Goal: Task Accomplishment & Management: Manage account settings

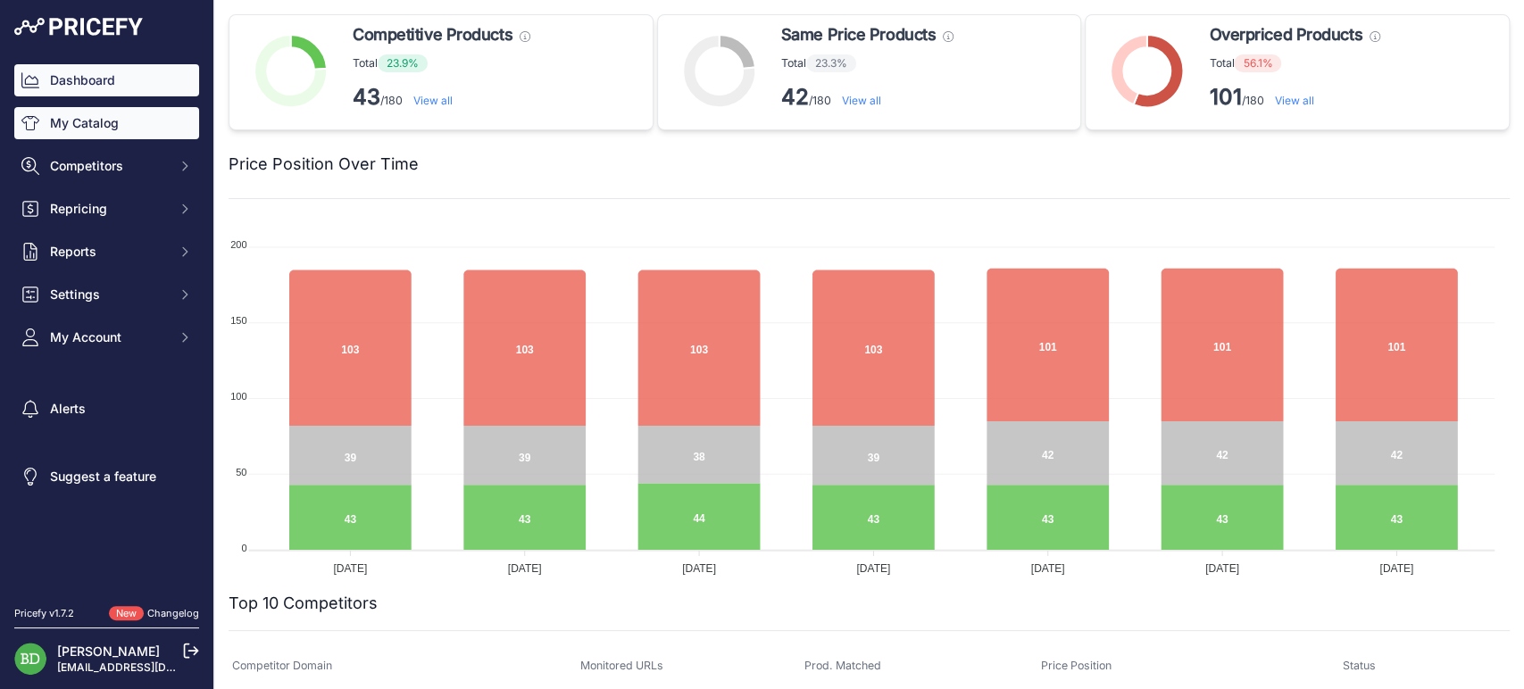
click at [90, 135] on link "My Catalog" at bounding box center [106, 123] width 185 height 32
click at [82, 136] on link "My Catalog" at bounding box center [106, 123] width 185 height 32
click at [173, 119] on link "My Catalog" at bounding box center [106, 123] width 185 height 32
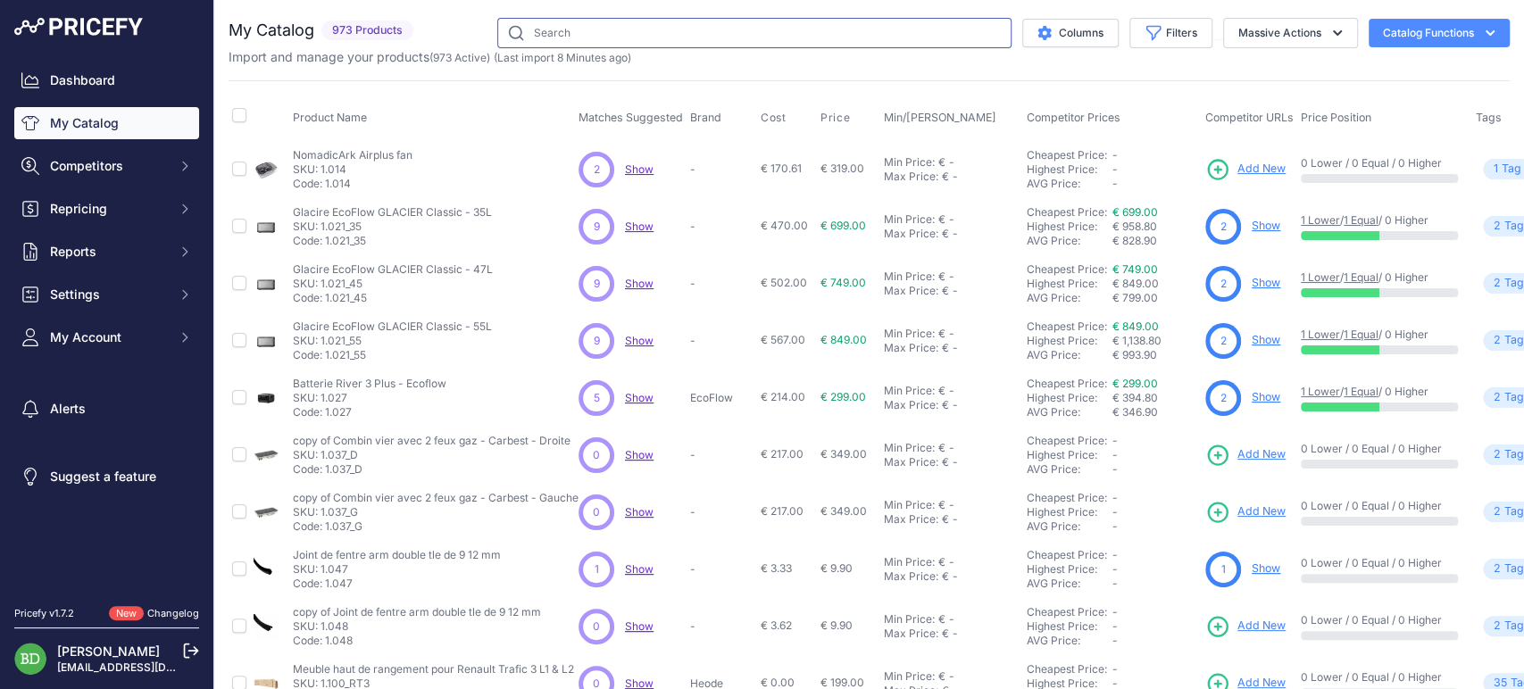
click at [892, 43] on input "text" at bounding box center [754, 33] width 514 height 30
type input "2.730"
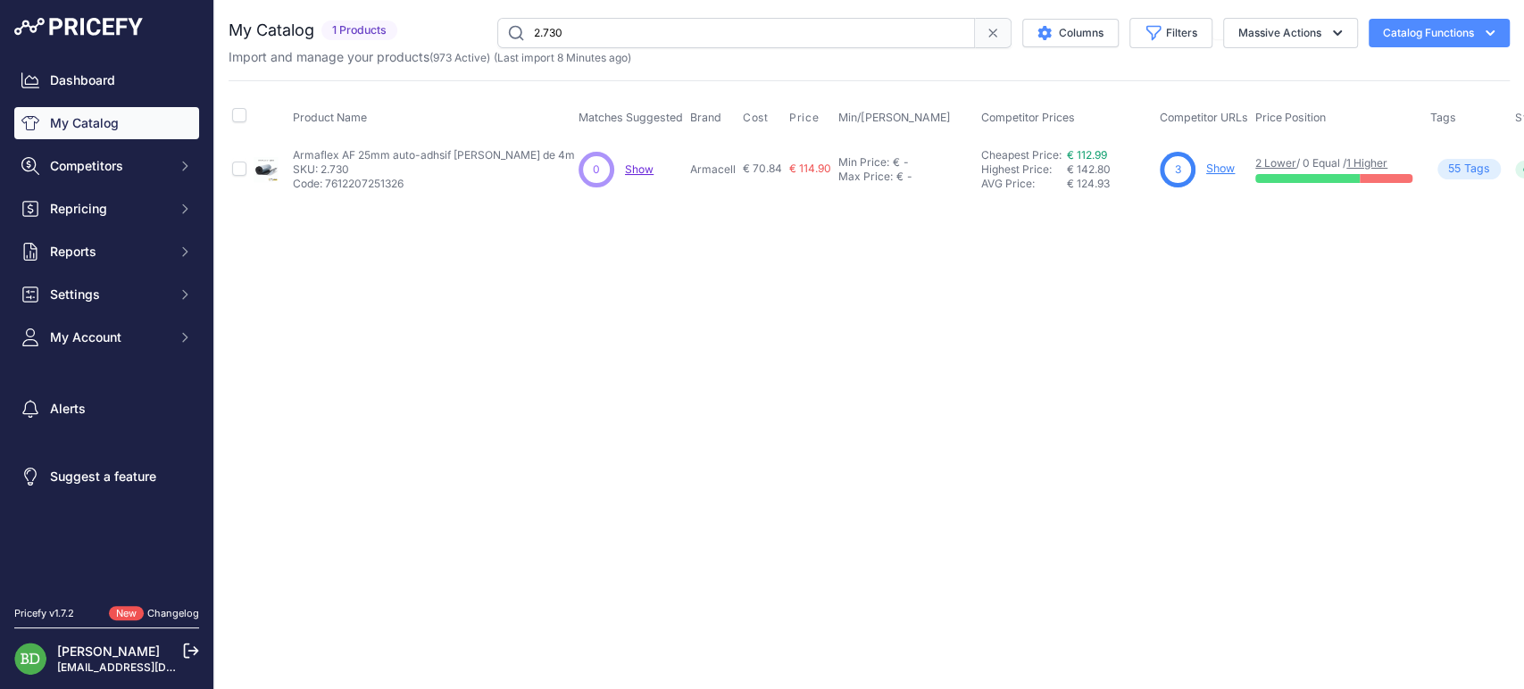
click at [789, 169] on span "€ 114.90" at bounding box center [810, 168] width 42 height 13
click at [789, 168] on span "€ 114.90" at bounding box center [810, 168] width 42 height 13
click at [1067, 154] on link "€ 112.99" at bounding box center [1087, 154] width 40 height 13
click at [1206, 162] on link "Show" at bounding box center [1220, 168] width 29 height 13
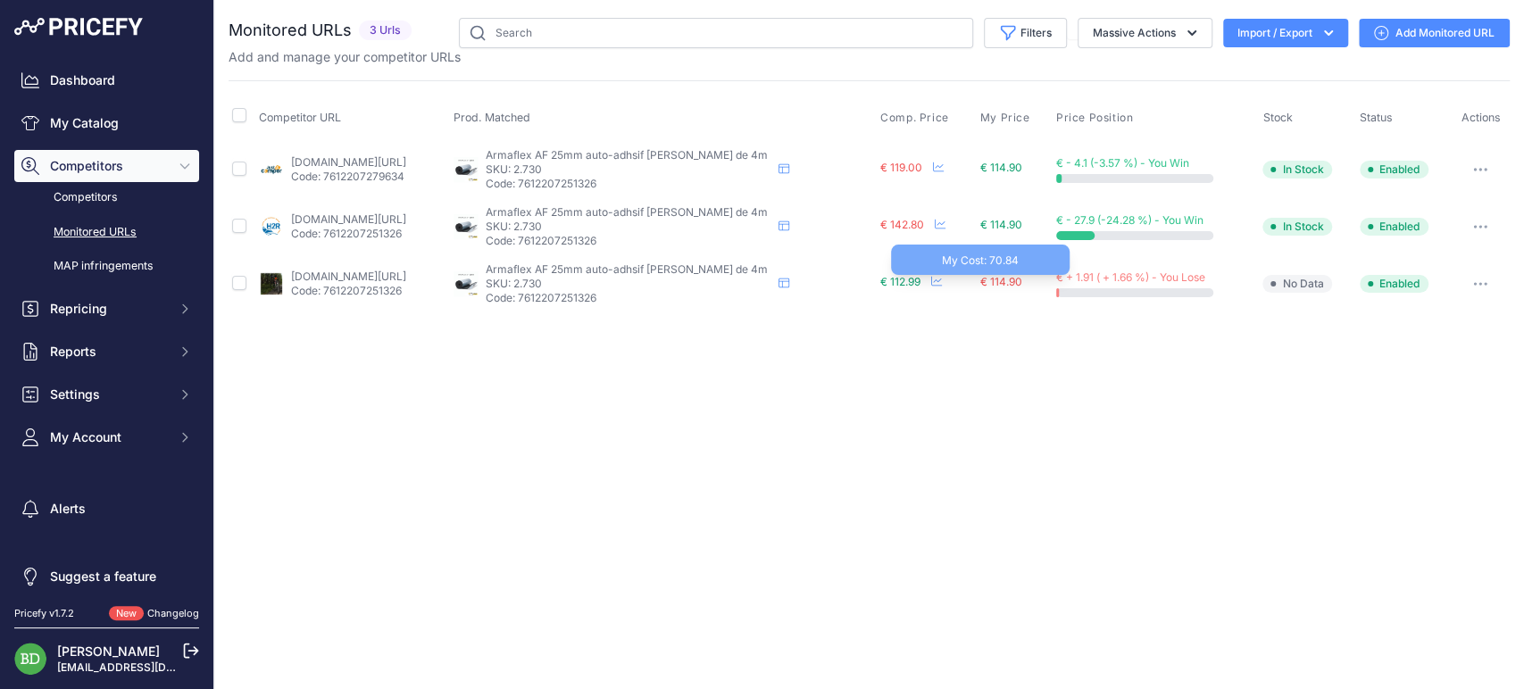
click at [1022, 283] on span "€ 114.90" at bounding box center [1001, 281] width 42 height 13
